Goal: Transaction & Acquisition: Purchase product/service

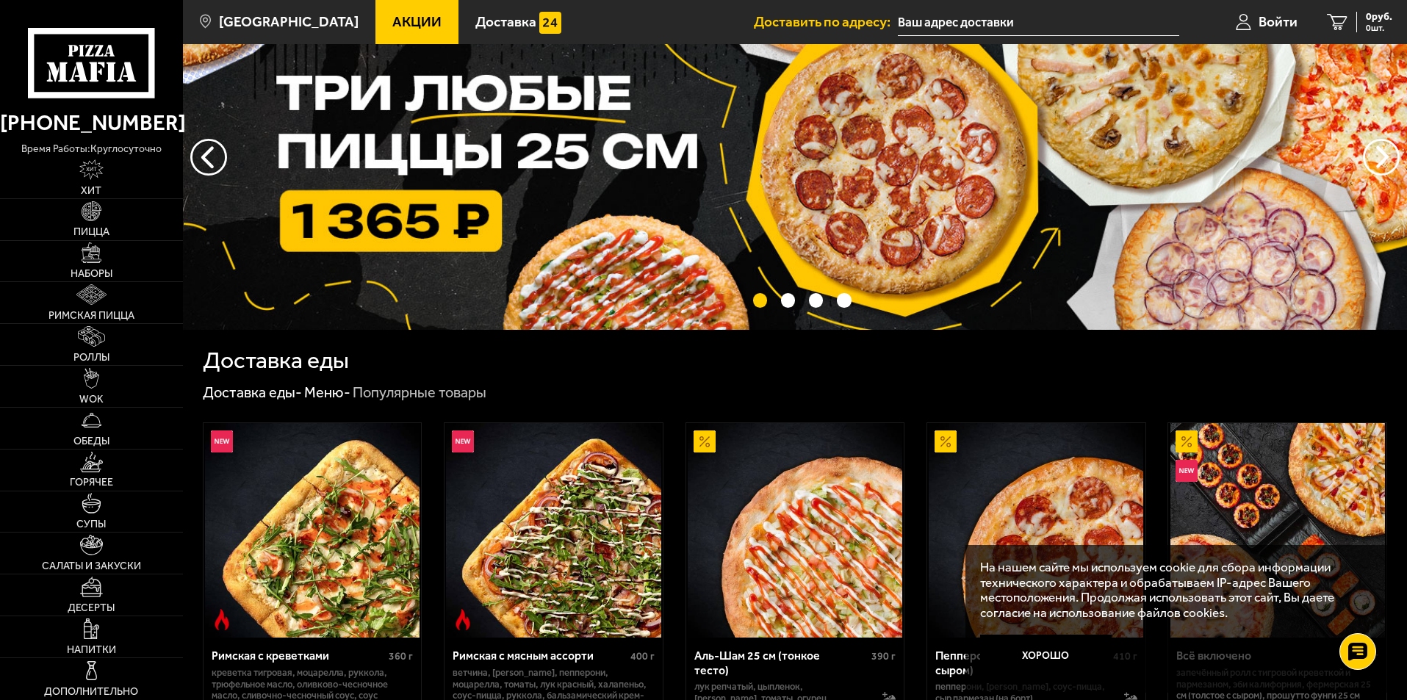
scroll to position [220, 0]
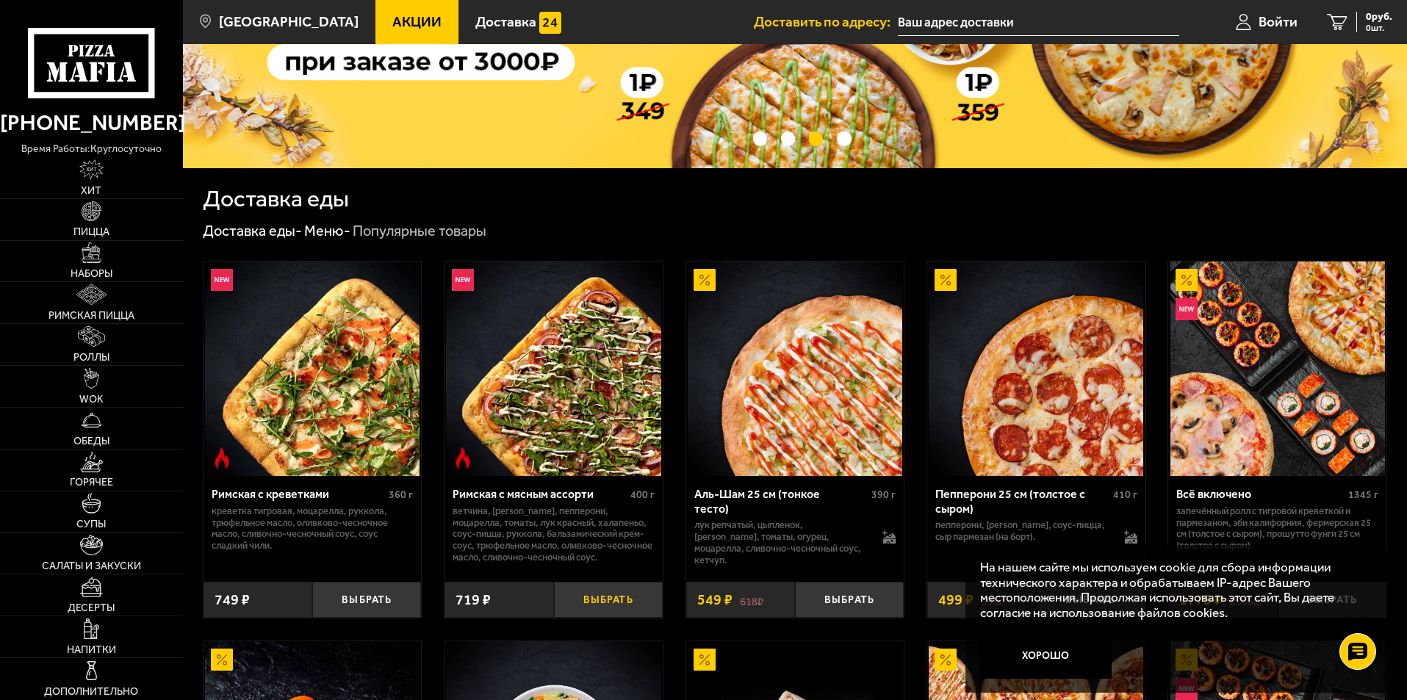
click at [633, 593] on button "Выбрать" at bounding box center [608, 600] width 109 height 36
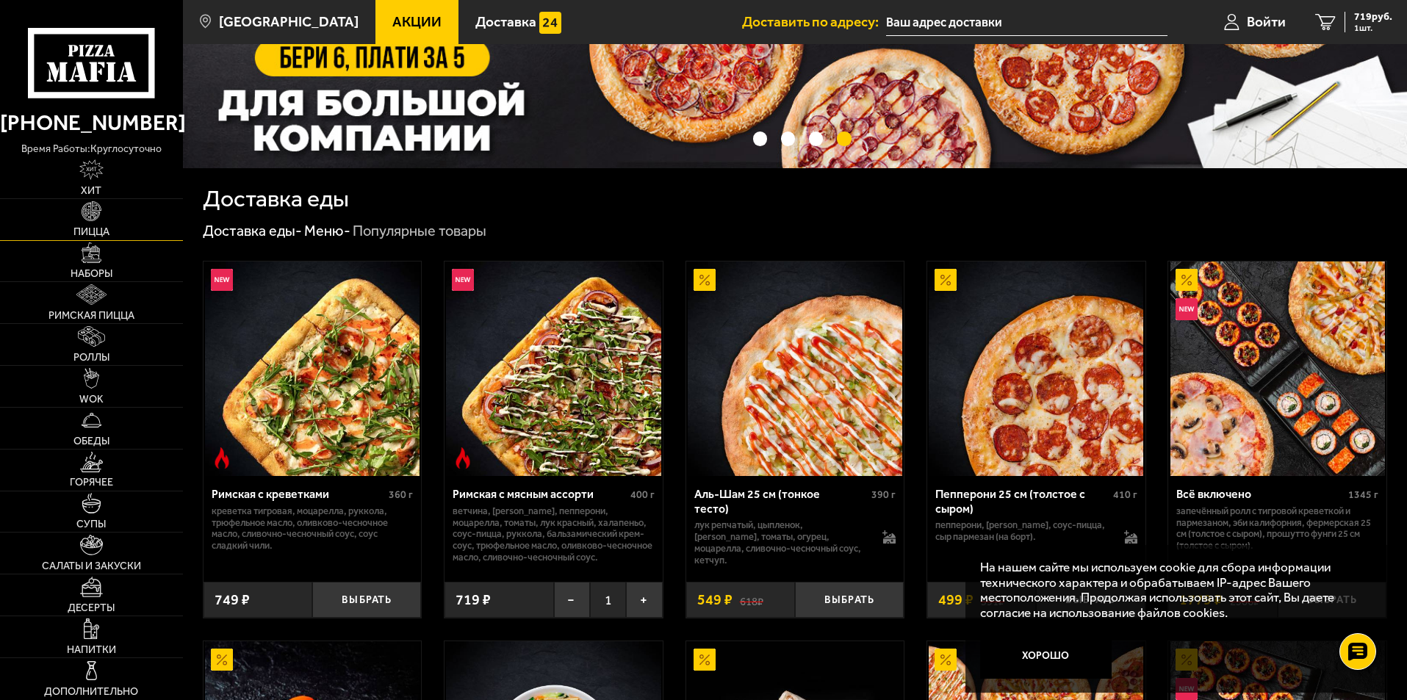
click at [95, 204] on img at bounding box center [92, 211] width 21 height 21
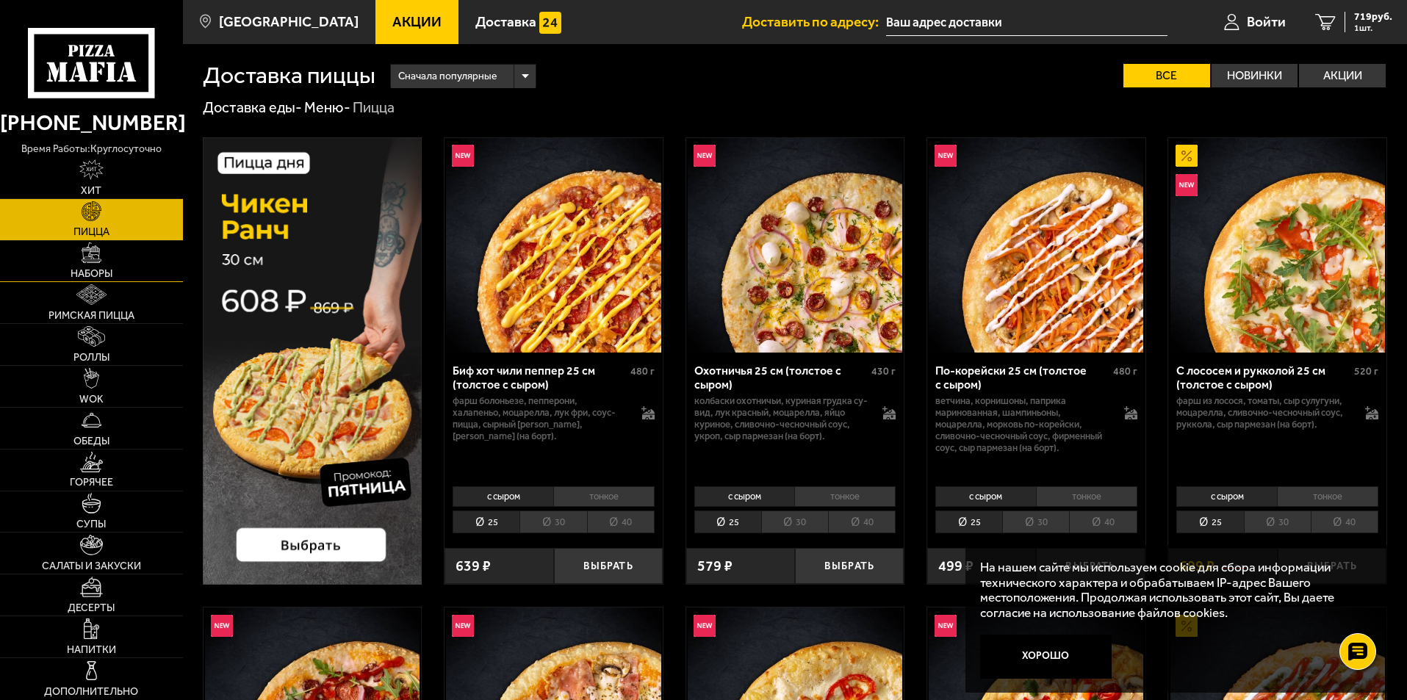
click at [97, 262] on img at bounding box center [92, 252] width 21 height 21
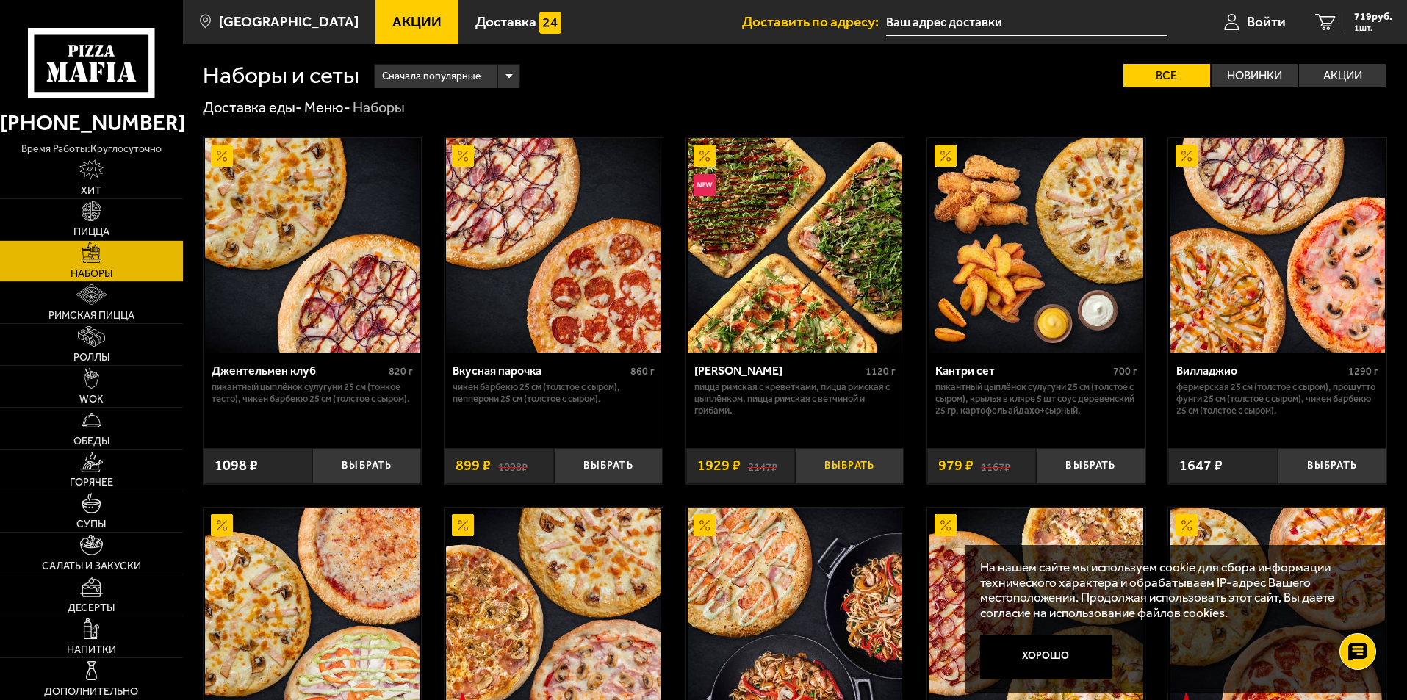
click at [854, 464] on button "Выбрать" at bounding box center [849, 466] width 109 height 36
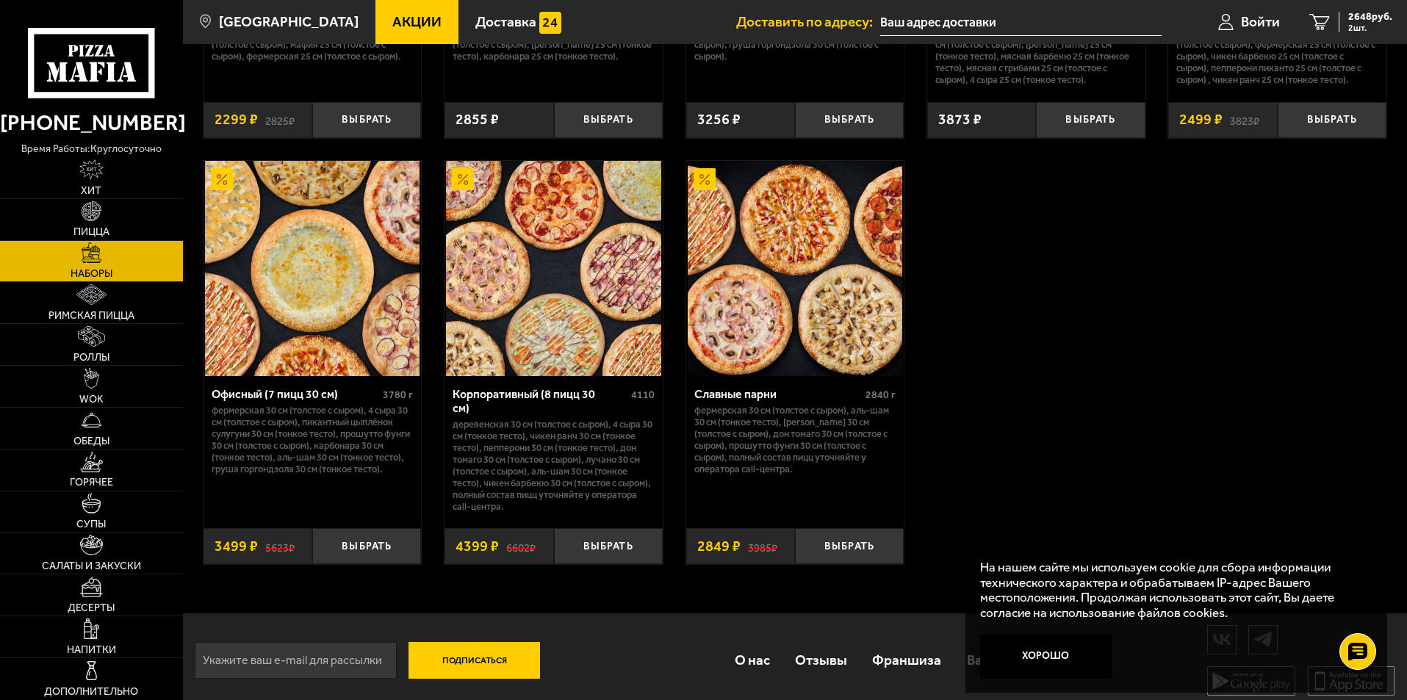
scroll to position [2242, 0]
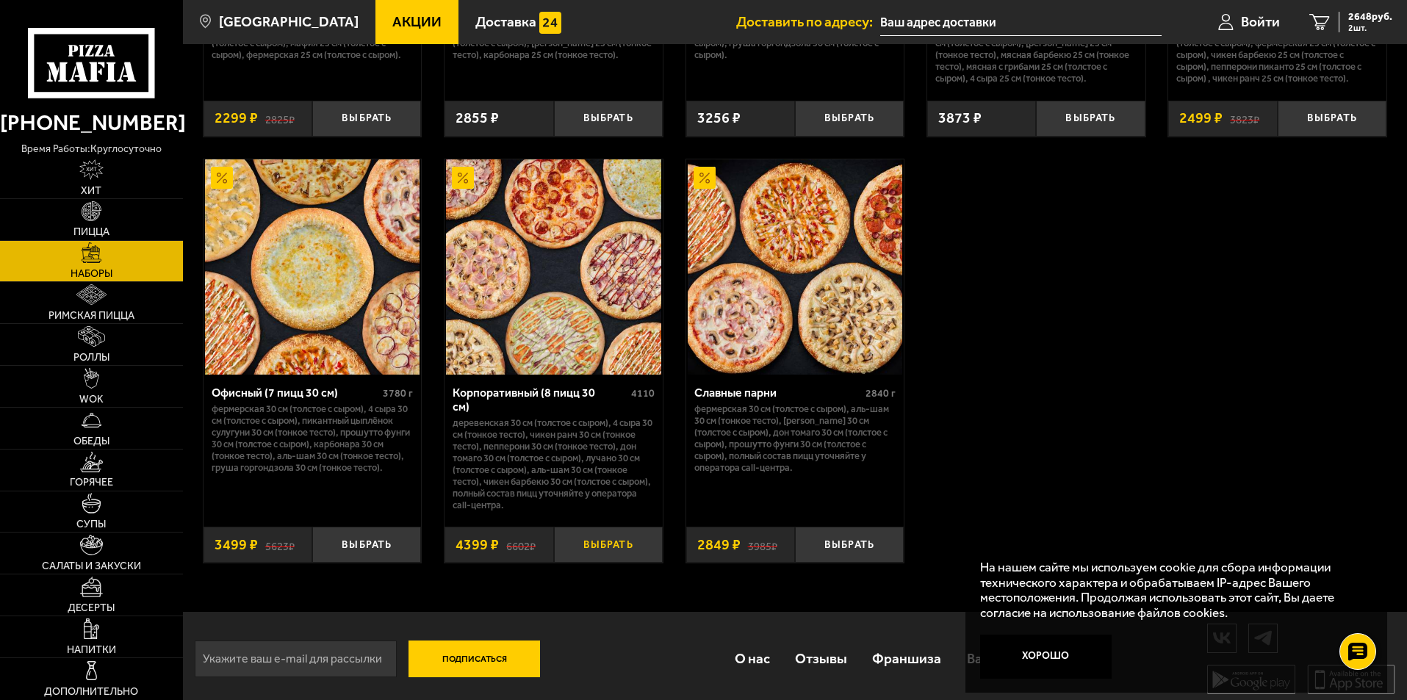
click at [630, 538] on button "Выбрать" at bounding box center [608, 545] width 109 height 36
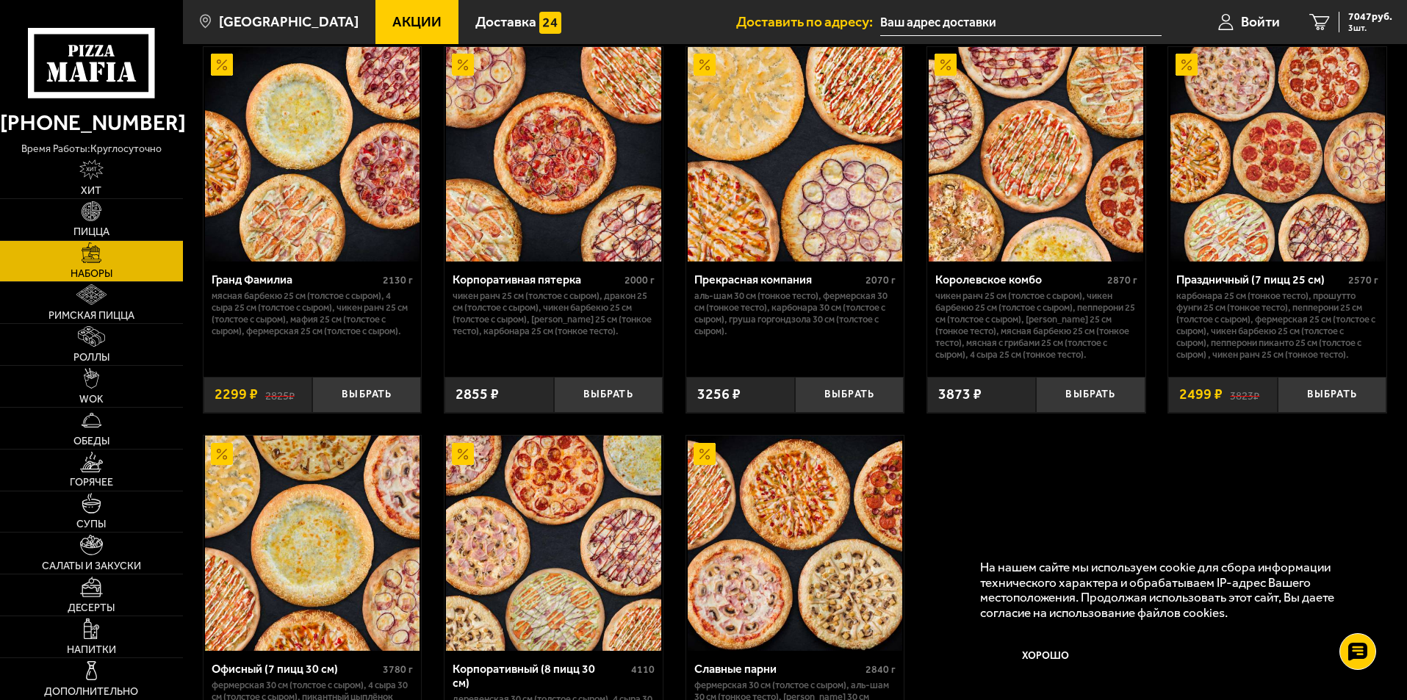
scroll to position [1948, 0]
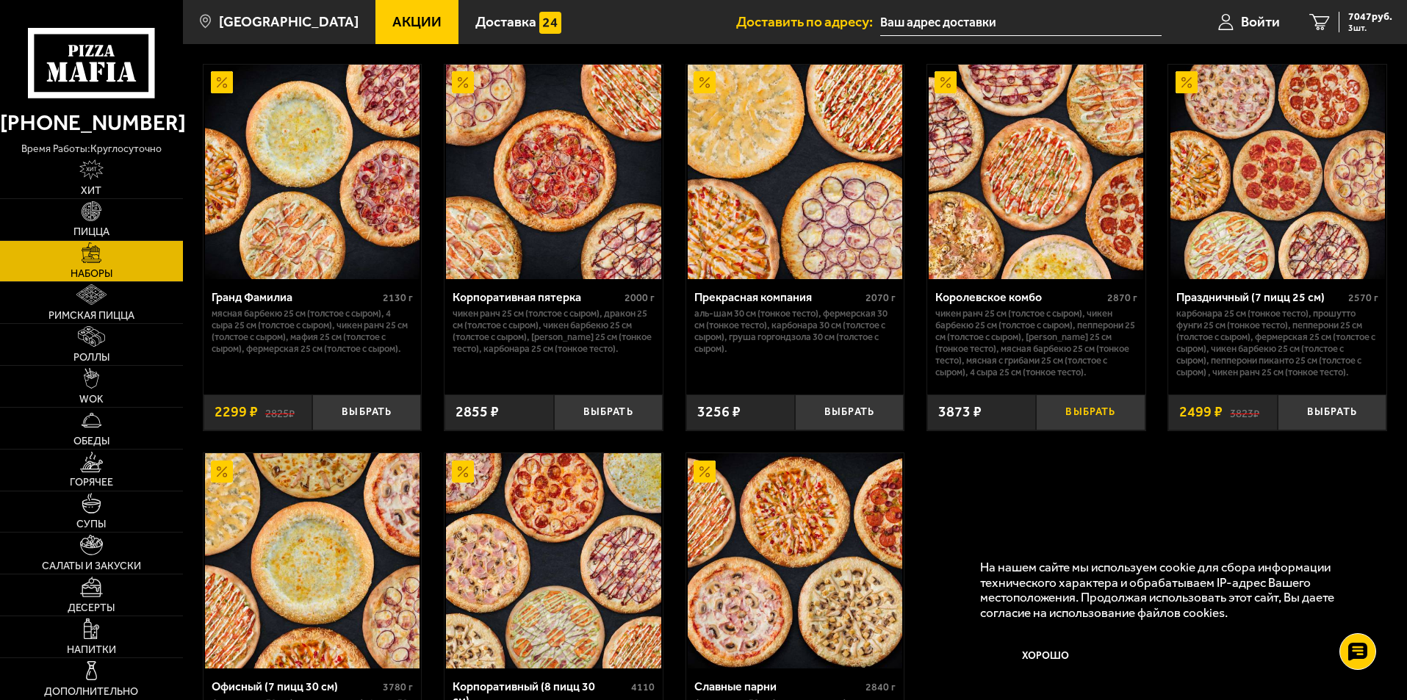
click at [1089, 415] on button "Выбрать" at bounding box center [1090, 413] width 109 height 36
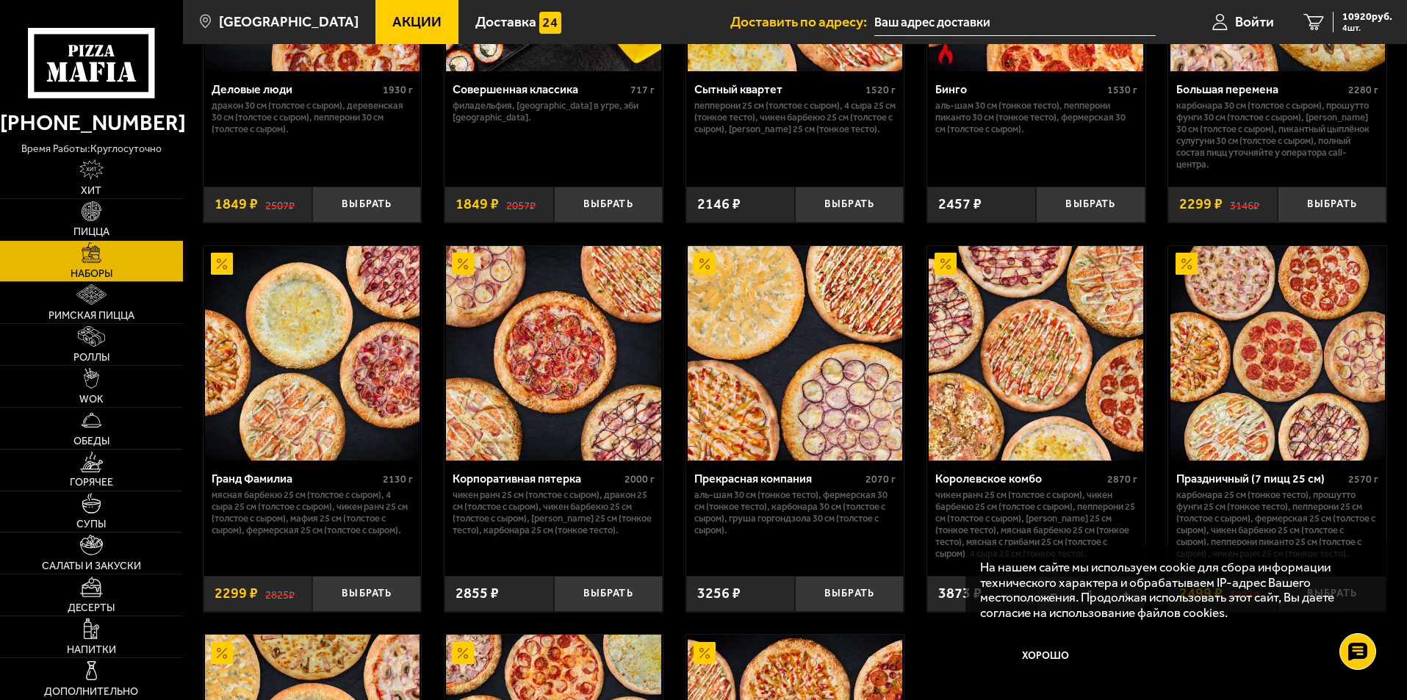
scroll to position [1728, 0]
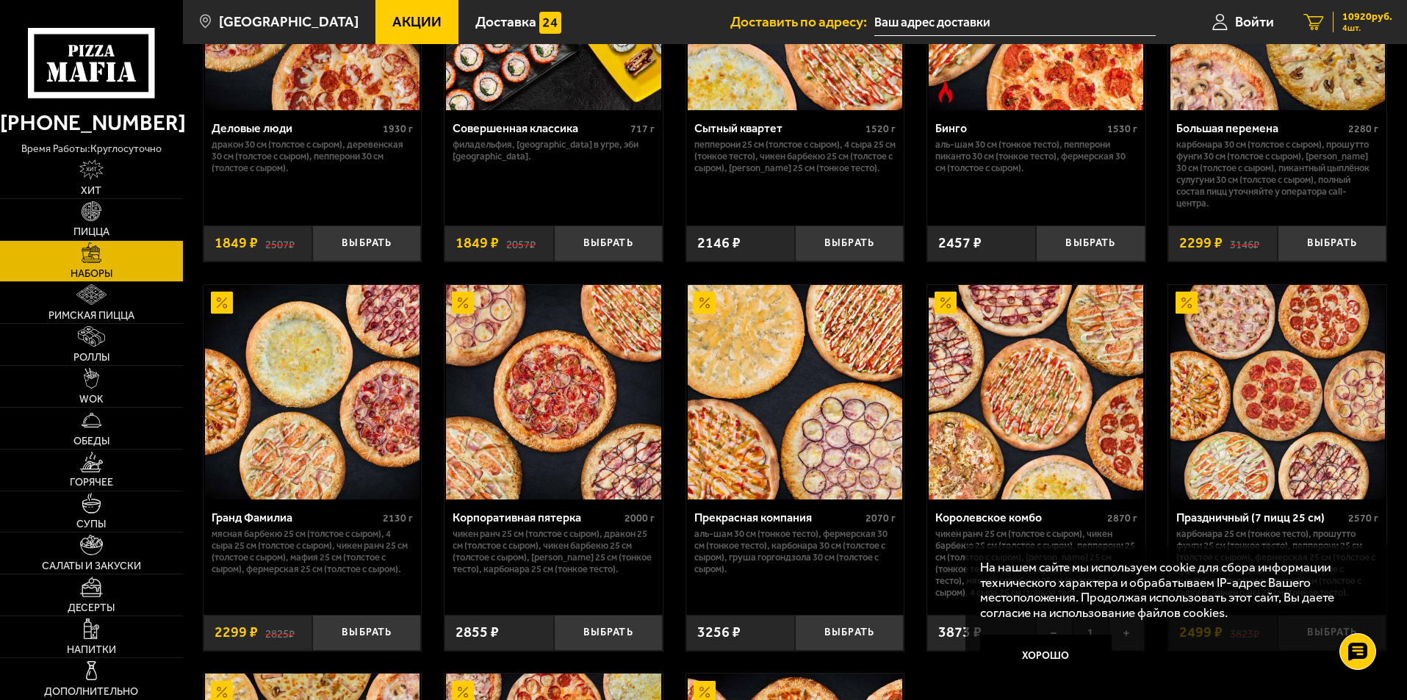
click at [1351, 12] on span "10920 руб." at bounding box center [1367, 17] width 50 height 10
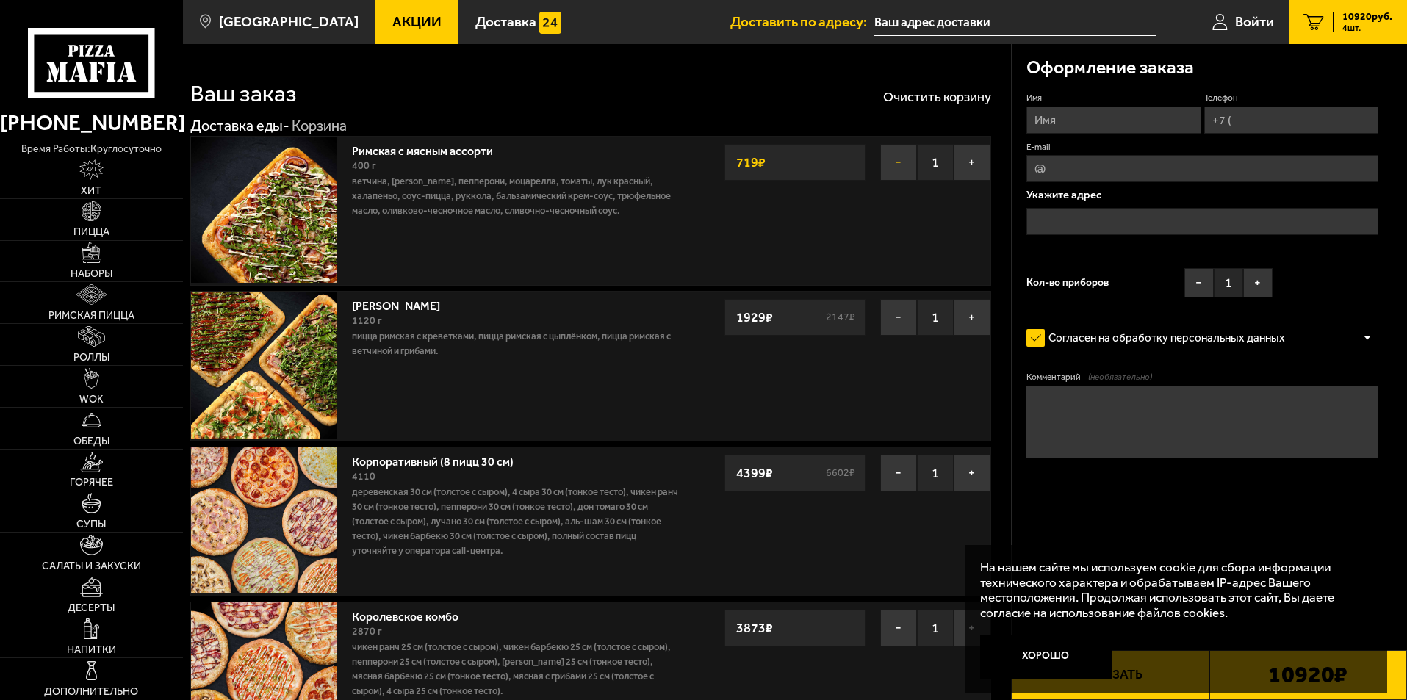
click at [896, 165] on button "−" at bounding box center [898, 162] width 37 height 37
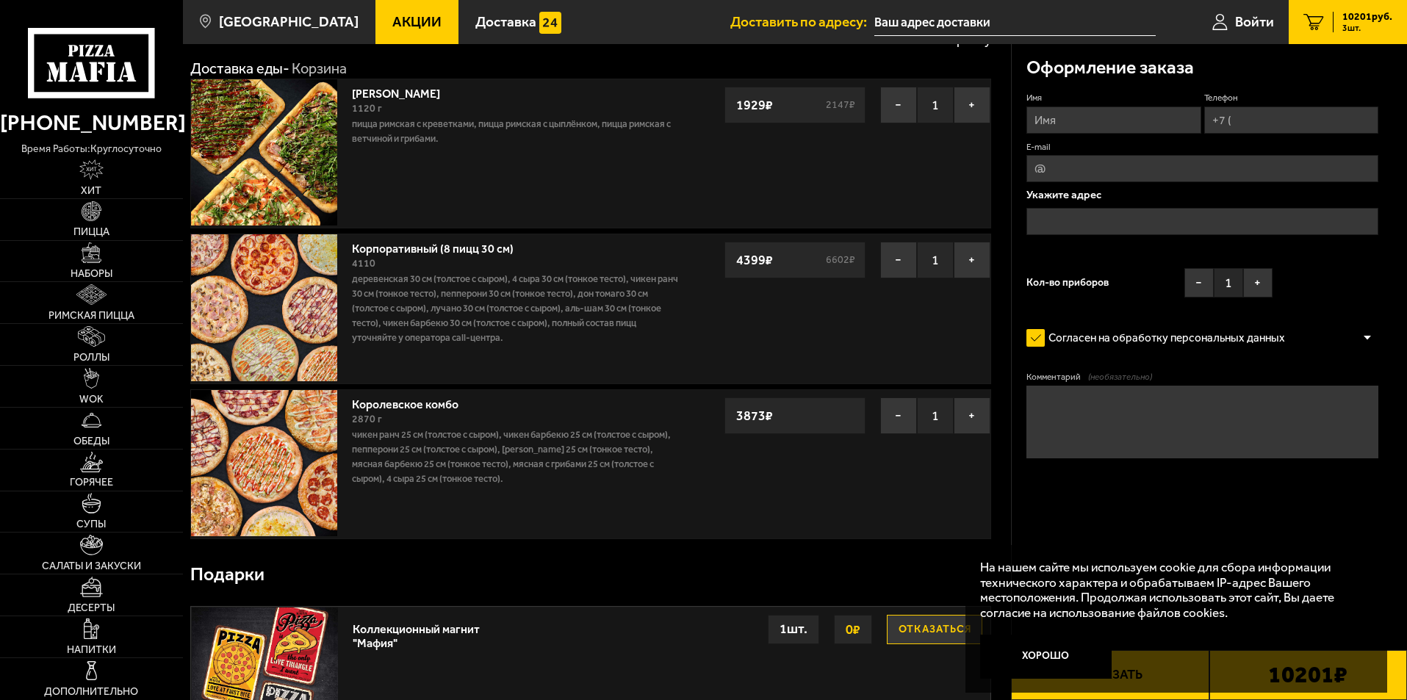
scroll to position [147, 0]
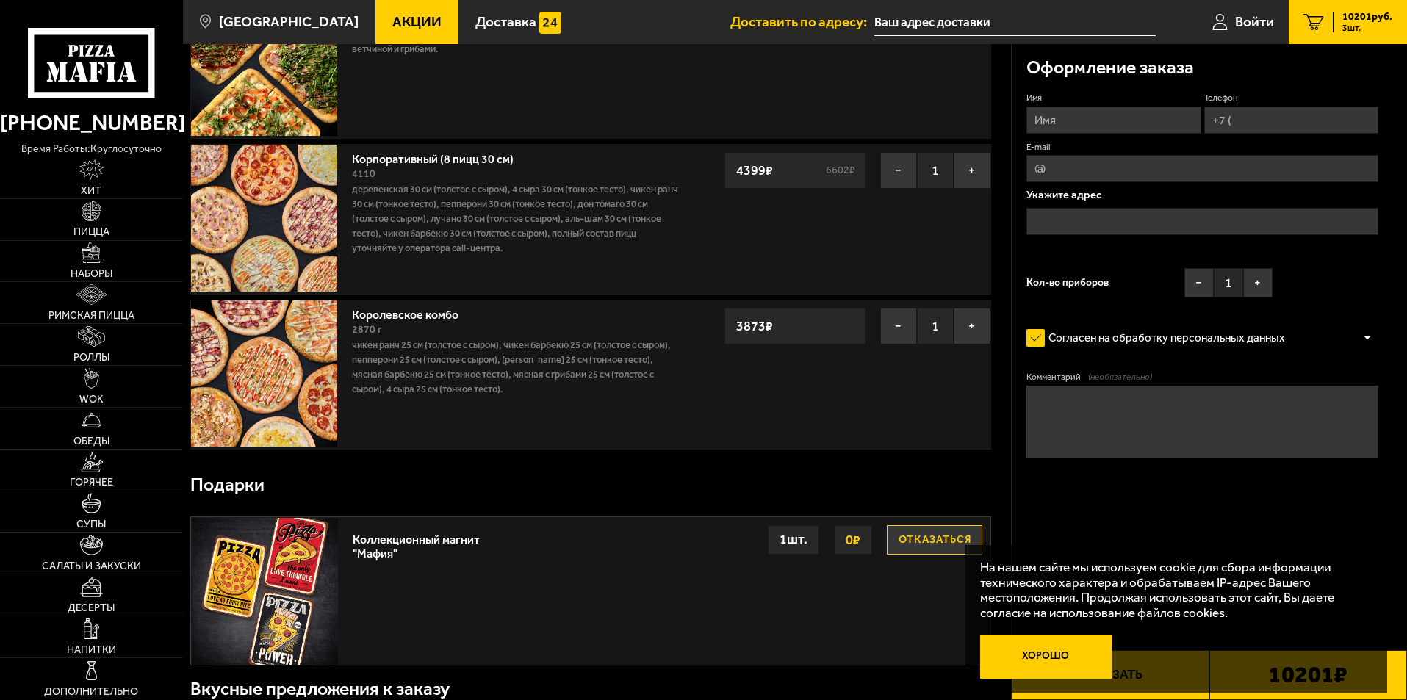
click at [1053, 648] on button "Хорошо" at bounding box center [1046, 657] width 132 height 44
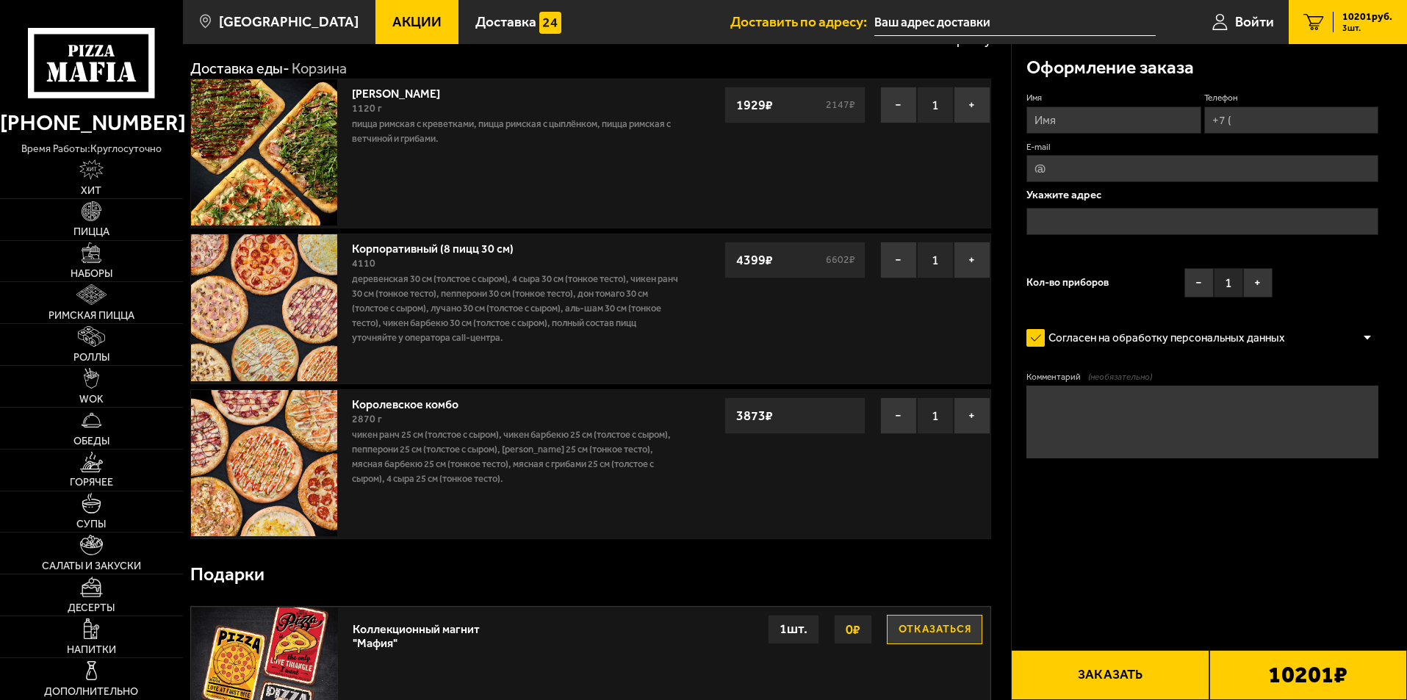
scroll to position [0, 0]
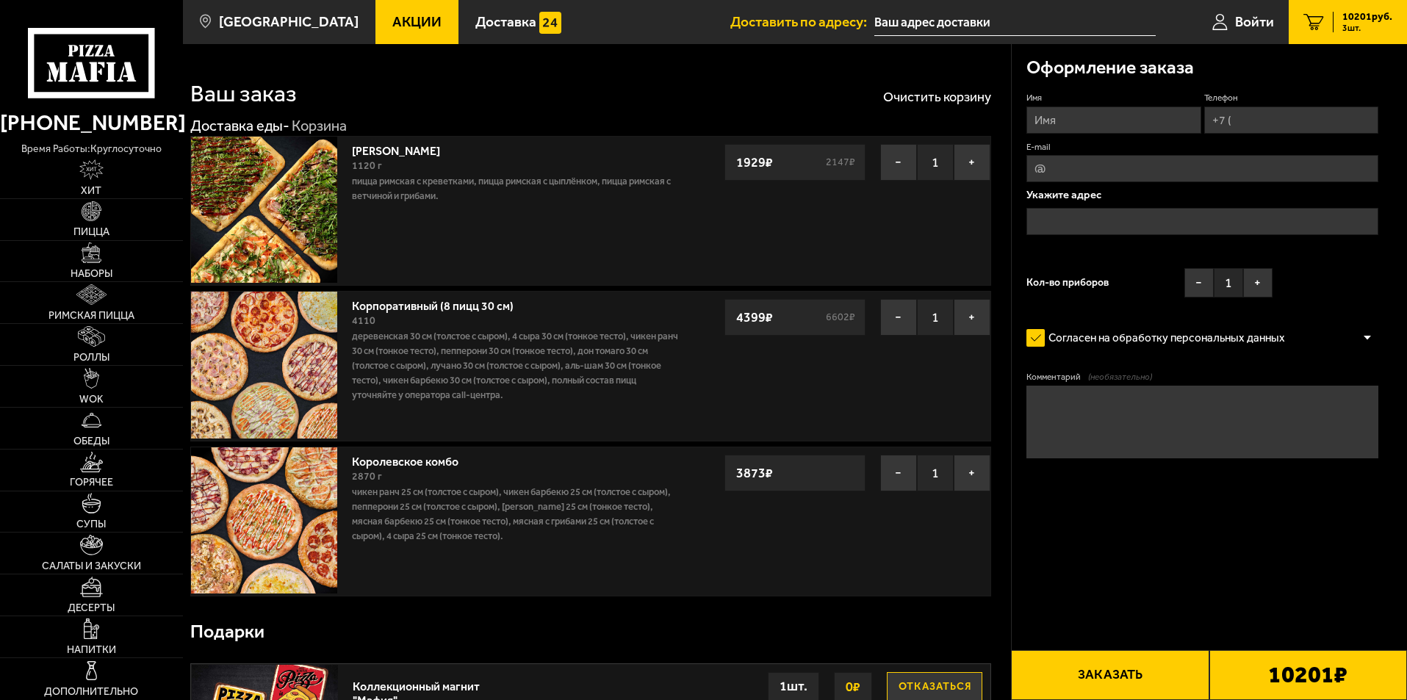
click at [1113, 124] on input "Имя" at bounding box center [1113, 120] width 174 height 27
type input "николай"
click at [1251, 126] on input "Телефон" at bounding box center [1291, 120] width 174 height 27
click at [1253, 123] on input "Телефон" at bounding box center [1291, 120] width 174 height 27
type input "+7 (911) 001-32-23"
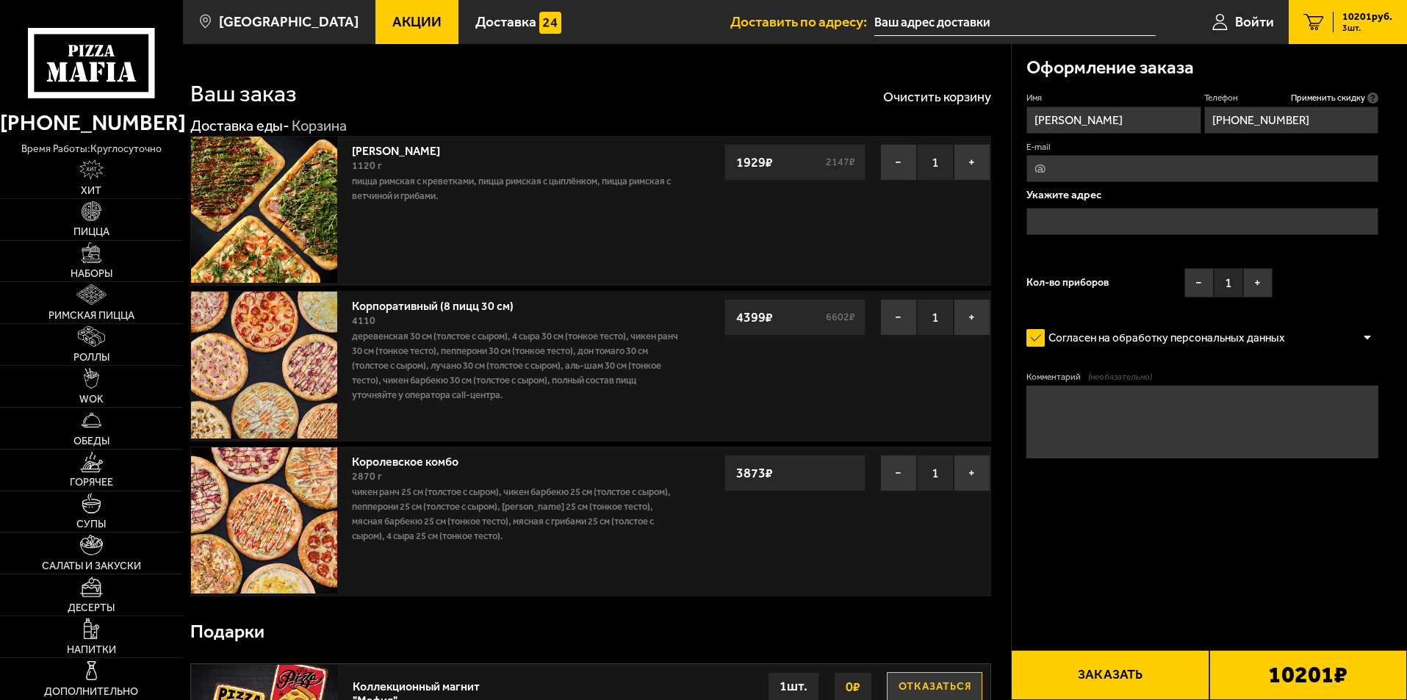
click at [1177, 169] on input "E-mail" at bounding box center [1202, 168] width 352 height 27
type input "ы"
click at [1177, 170] on input "E-mail" at bounding box center [1202, 168] width 352 height 27
type input "Ы"
type input "Stomatolog-ortoped@mail.ru"
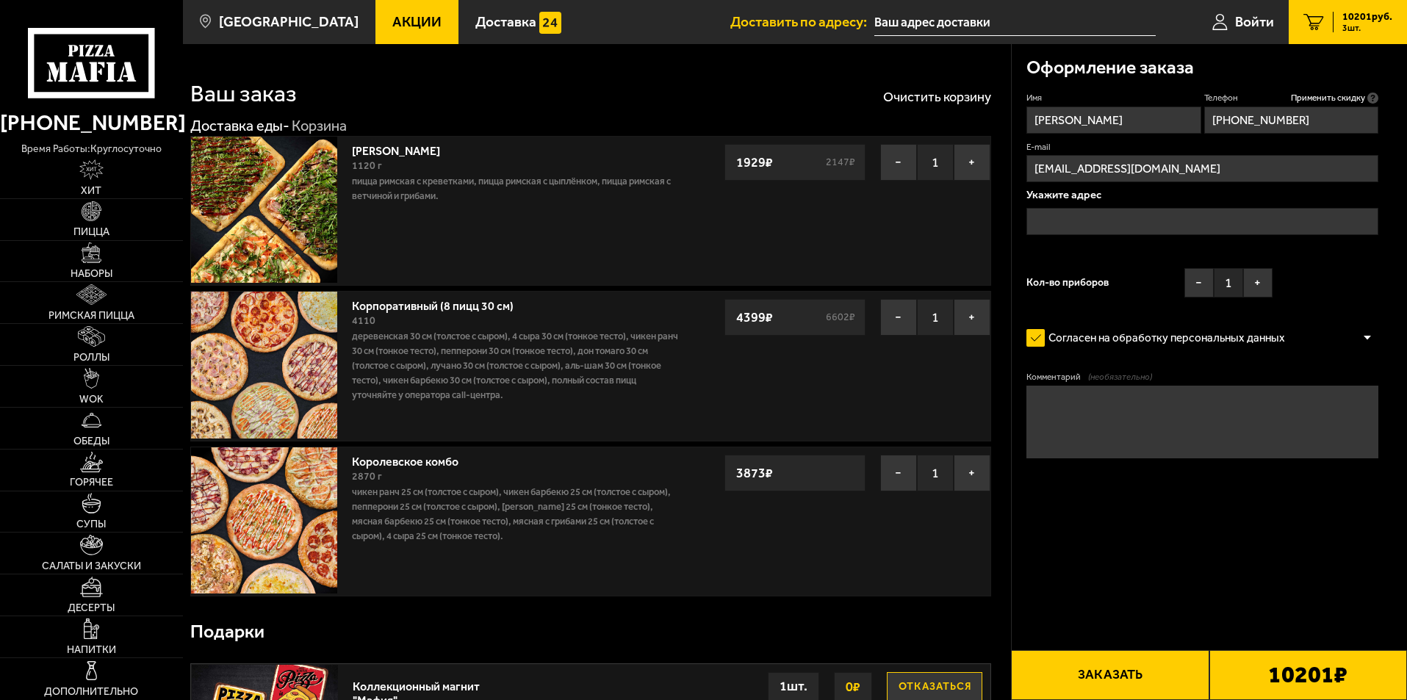
click at [1213, 221] on input "text" at bounding box center [1202, 221] width 352 height 27
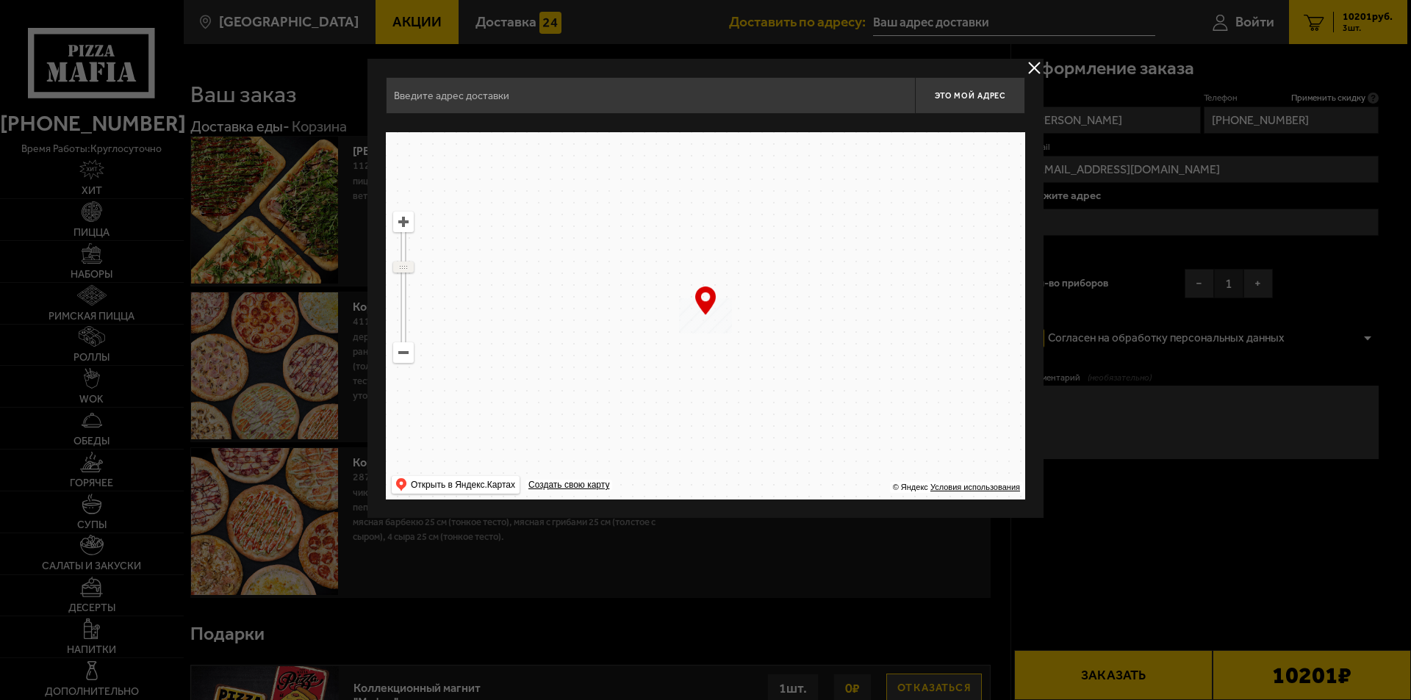
drag, startPoint x: 403, startPoint y: 242, endPoint x: 403, endPoint y: 267, distance: 24.3
click at [403, 267] on ymaps at bounding box center [403, 267] width 19 height 10
click at [535, 93] on input "text" at bounding box center [650, 95] width 529 height 37
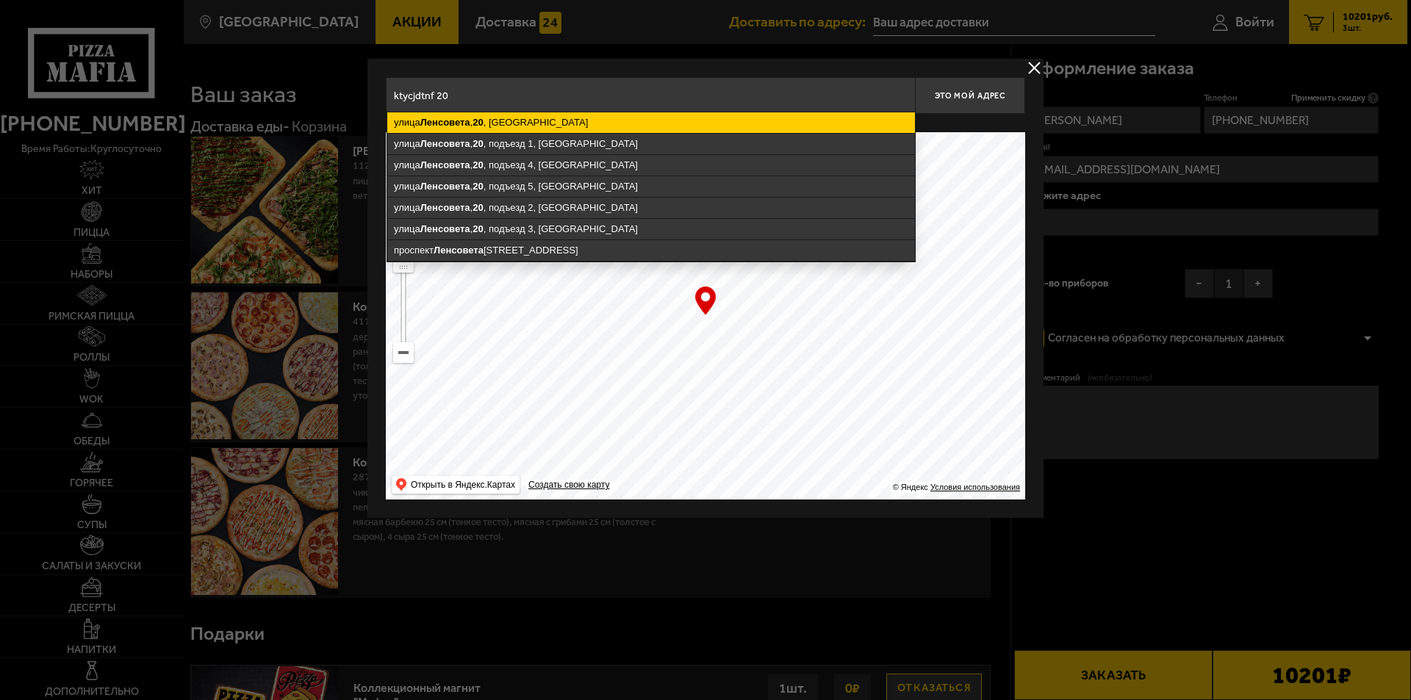
click at [527, 120] on ymaps "улица Ленсовета , 20 , Санкт-Петербург" at bounding box center [651, 122] width 528 height 21
type input "Санкт-Петербург, улица Ленсовета, 20"
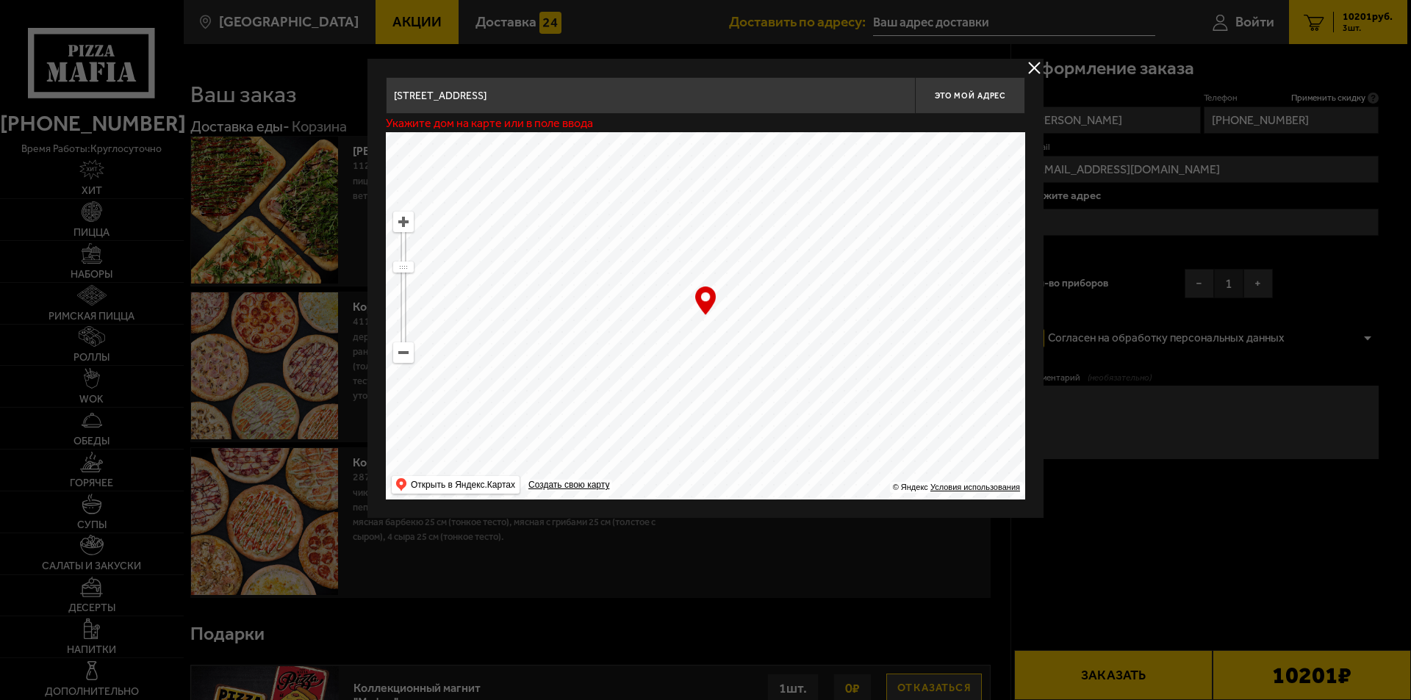
type input "улица Ленсовета, 20"
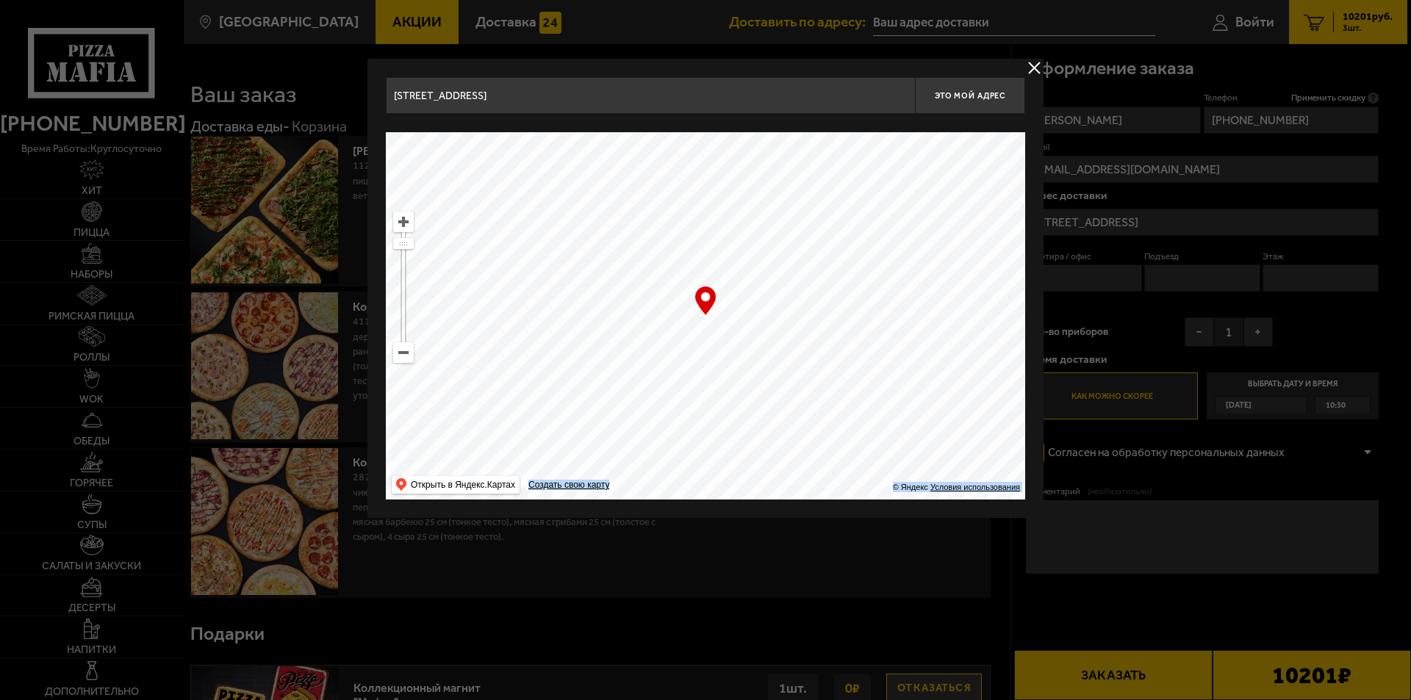
drag, startPoint x: 707, startPoint y: 298, endPoint x: 720, endPoint y: 234, distance: 65.3
click at [720, 234] on div "… © Яндекс Условия использования Открыть в Яндекс.Картах Создать свою карту" at bounding box center [705, 315] width 639 height 367
click at [658, 346] on ymaps at bounding box center [705, 315] width 639 height 367
type input "улица Ленсовета, 20"
click at [989, 95] on span "Это мой адрес" at bounding box center [970, 96] width 71 height 10
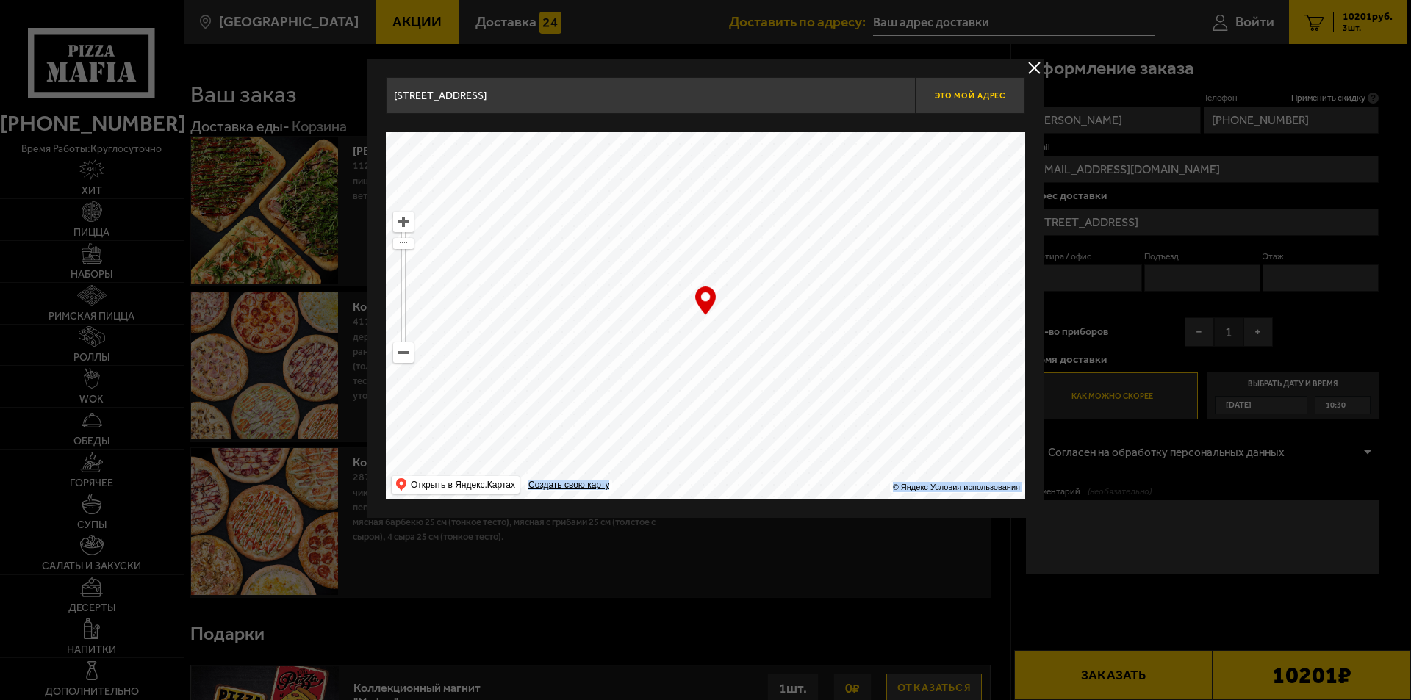
type input "улица Ленсовета, 20"
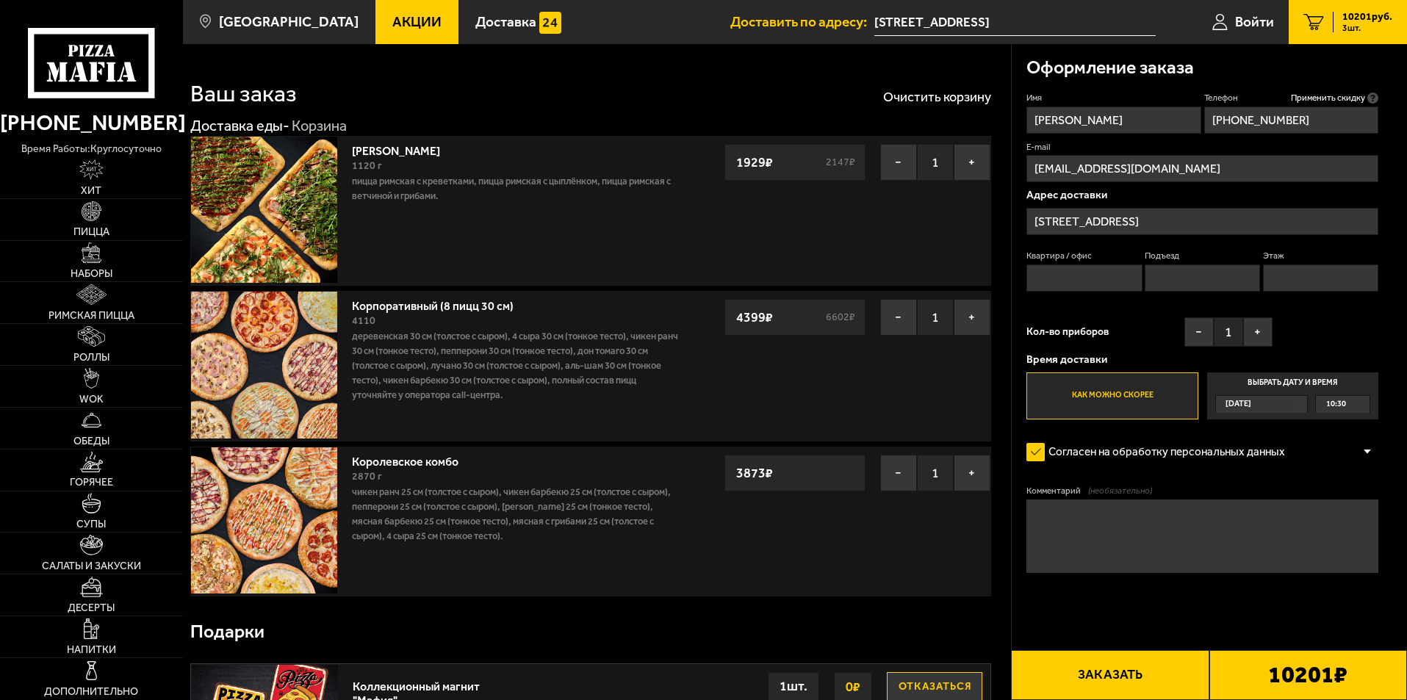
click at [1082, 284] on input "Квартира / офис" at bounding box center [1083, 277] width 115 height 27
type input "0"
click at [1172, 281] on input "Подъезд" at bounding box center [1202, 277] width 115 height 27
type input "0"
click at [1292, 280] on input "Этаж" at bounding box center [1320, 277] width 115 height 27
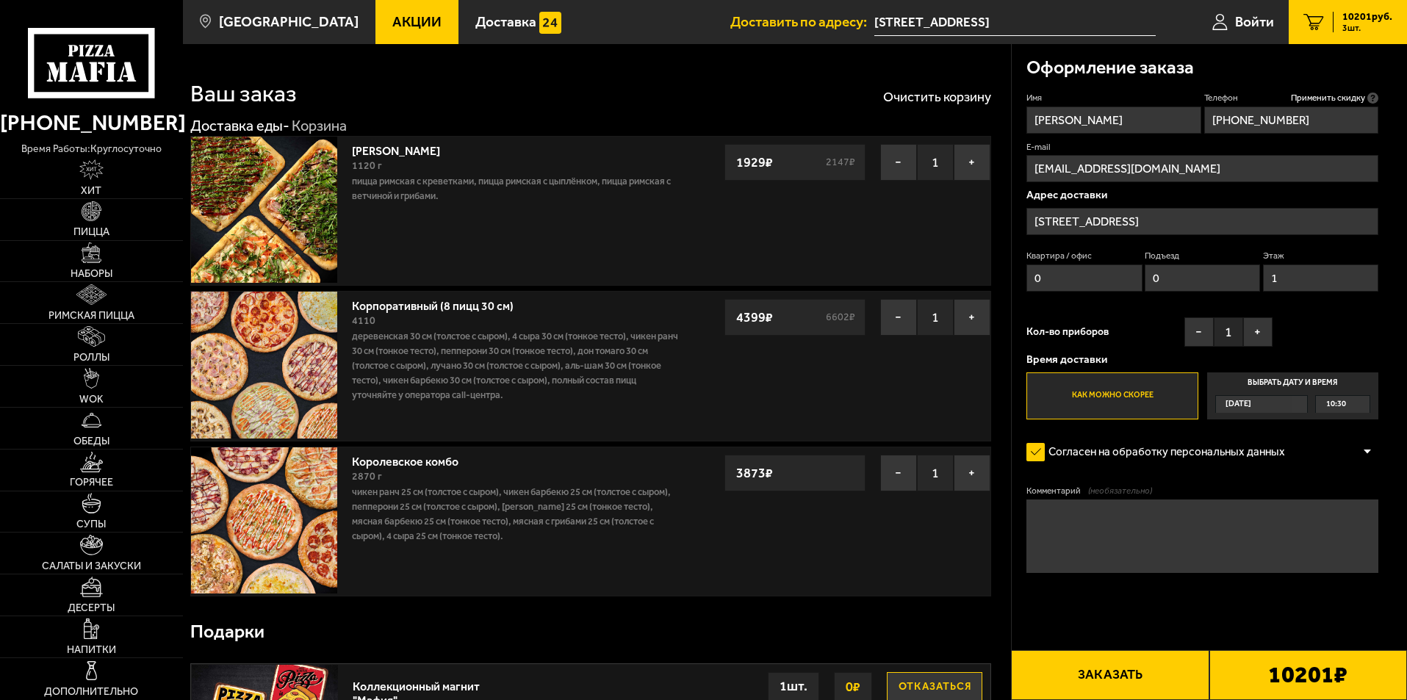
type input "1"
click at [1102, 532] on textarea "Комментарий (необязательно)" at bounding box center [1202, 536] width 352 height 73
type textarea "D"
click at [897, 156] on button "−" at bounding box center [898, 162] width 37 height 37
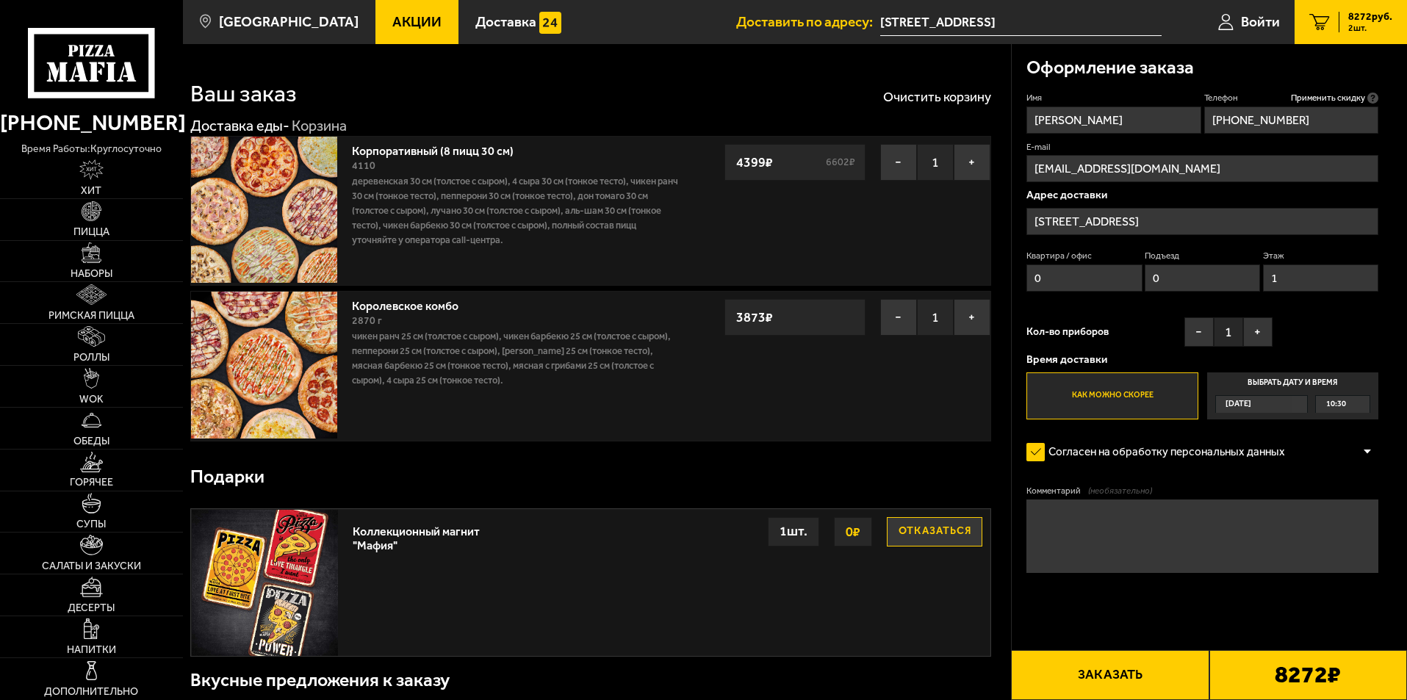
click at [1085, 510] on textarea "Комментарий (необязательно)" at bounding box center [1202, 536] width 352 height 73
click at [1036, 515] on textarea "Вход со двора, рабочая дверь. Позвонить у двери, выйду встречу." at bounding box center [1202, 536] width 352 height 73
type textarea "Стоматология Флоренция. Вход со двора, рабочая дверь. Позвонить у двери, выйду …"
click at [1124, 669] on button "Заказать" at bounding box center [1110, 675] width 198 height 50
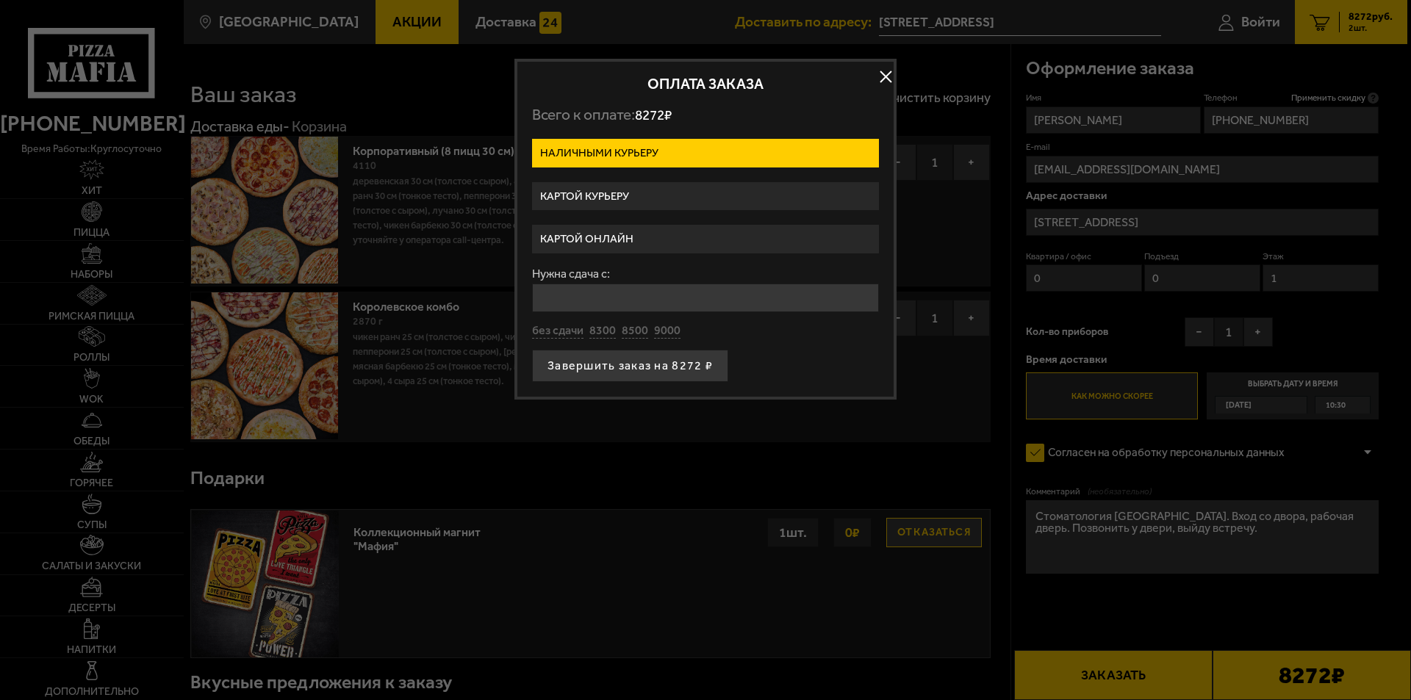
click at [589, 239] on label "Картой онлайн" at bounding box center [705, 239] width 347 height 29
click at [0, 0] on input "Картой онлайн" at bounding box center [0, 0] width 0 height 0
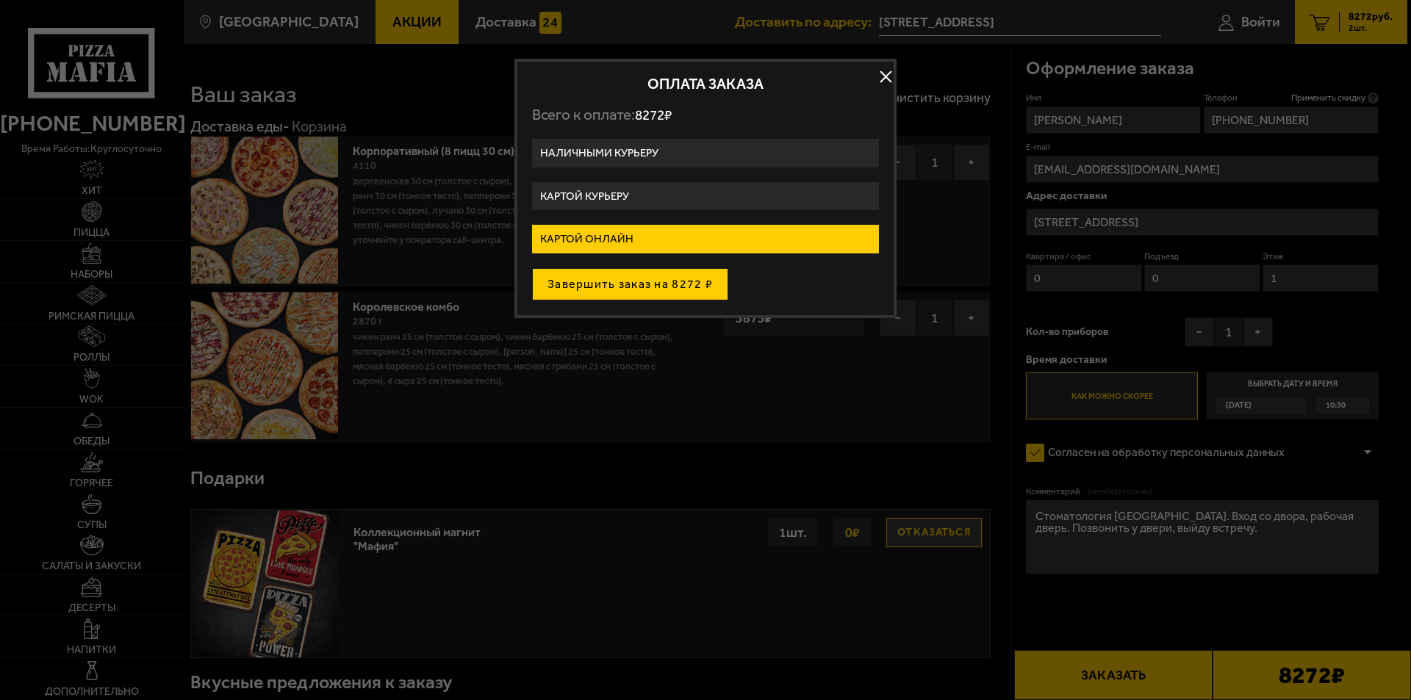
click at [614, 280] on button "Завершить заказ на 8272 ₽" at bounding box center [630, 284] width 196 height 32
